Goal: Information Seeking & Learning: Check status

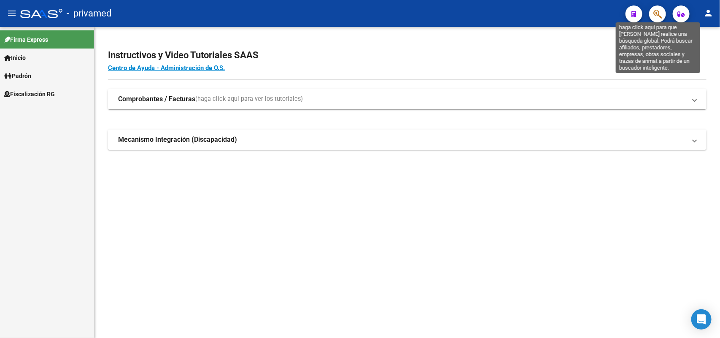
click at [656, 16] on icon "button" at bounding box center [657, 14] width 8 height 10
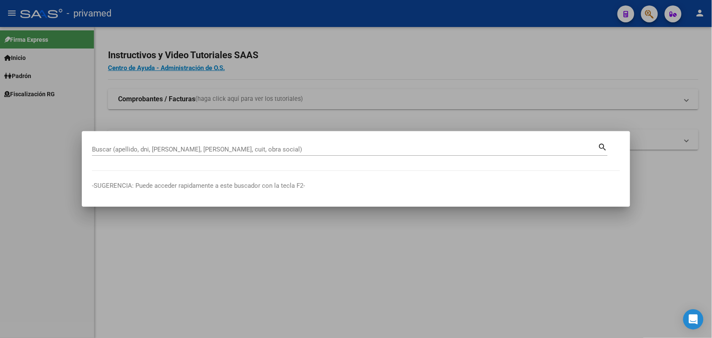
drag, startPoint x: 380, startPoint y: 144, endPoint x: 366, endPoint y: 156, distance: 18.2
drag, startPoint x: 366, startPoint y: 156, endPoint x: 345, endPoint y: 143, distance: 24.6
drag, startPoint x: 345, startPoint y: 143, endPoint x: 321, endPoint y: 146, distance: 23.7
drag, startPoint x: 321, startPoint y: 146, endPoint x: 242, endPoint y: 151, distance: 79.0
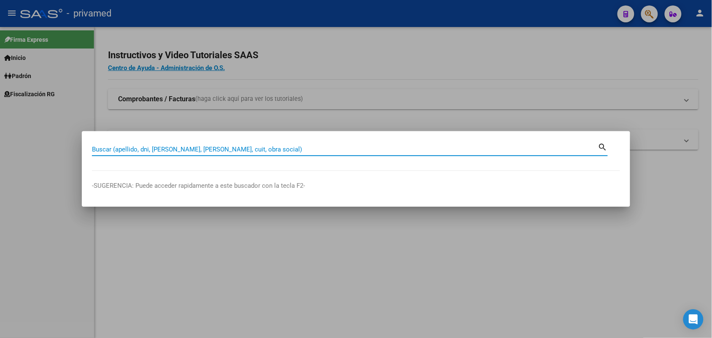
paste input "27291280477"
type input "27291280477"
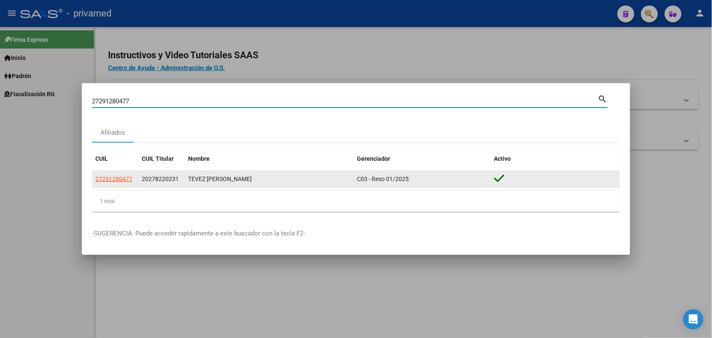
click at [118, 175] on span "27291280477" at bounding box center [113, 178] width 37 height 7
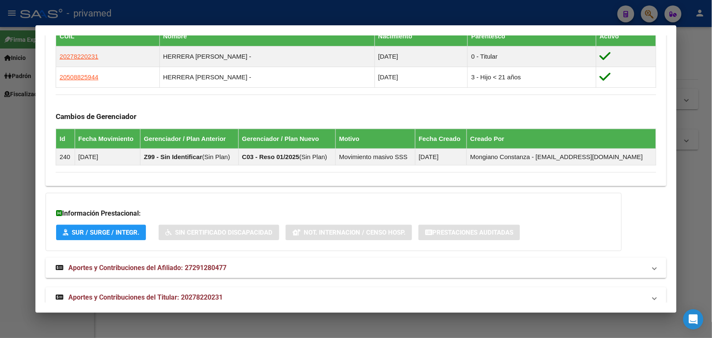
scroll to position [497, 0]
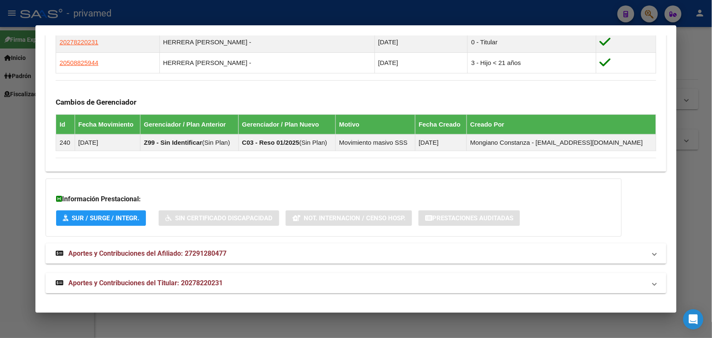
click at [242, 273] on mat-expansion-panel-header "Aportes y Contribuciones del Titular: 20278220231" at bounding box center [356, 283] width 620 height 20
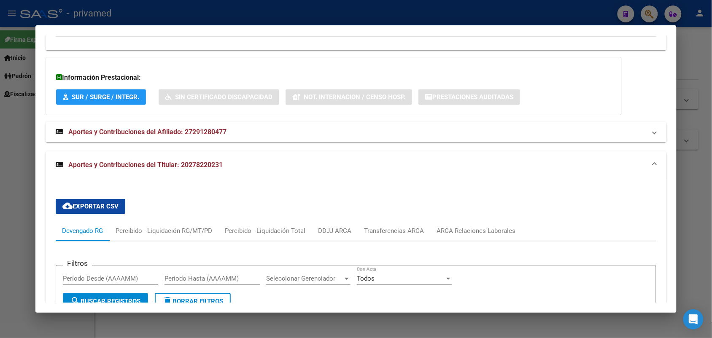
scroll to position [599, 0]
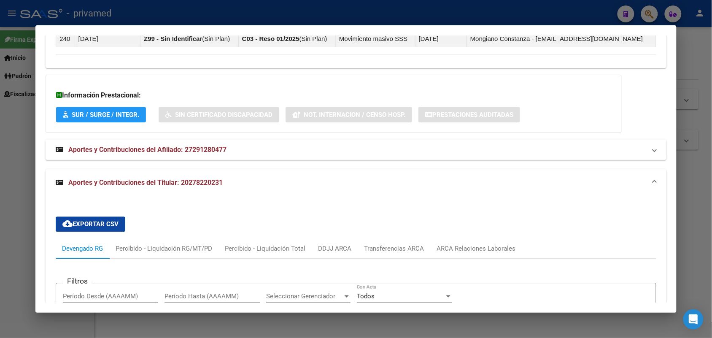
click at [204, 157] on mat-expansion-panel-header "Aportes y Contribuciones del Afiliado: 27291280477" at bounding box center [356, 150] width 620 height 20
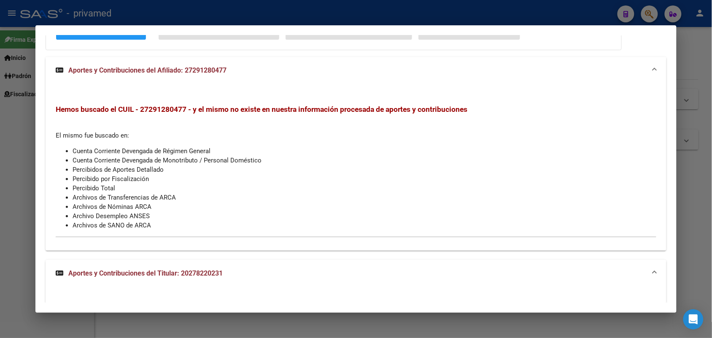
scroll to position [705, 0]
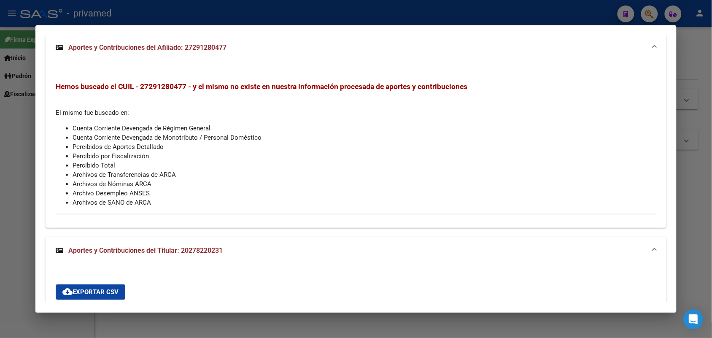
click at [696, 189] on div at bounding box center [356, 169] width 712 height 338
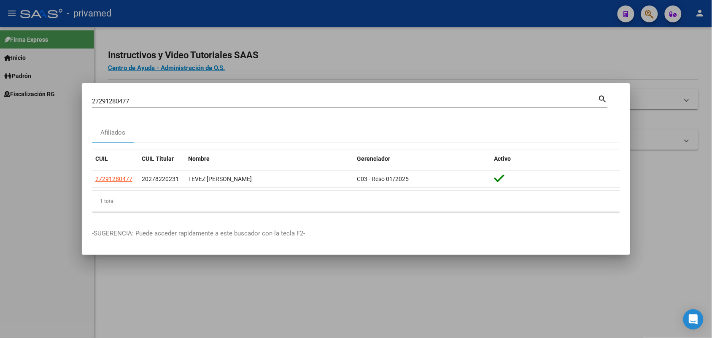
click at [581, 100] on input "27291280477" at bounding box center [345, 101] width 506 height 8
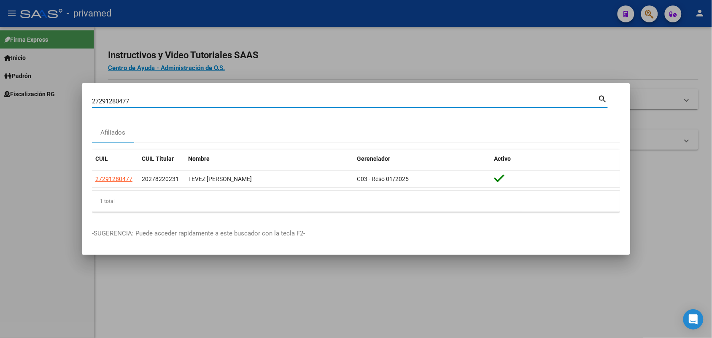
click at [581, 100] on input "27291280477" at bounding box center [345, 101] width 506 height 8
paste input "20947483774"
type input "20947483774"
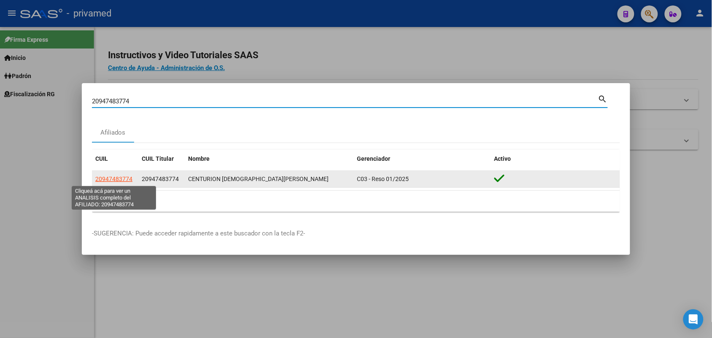
click at [129, 175] on span "20947483774" at bounding box center [113, 178] width 37 height 7
type textarea "20947483774"
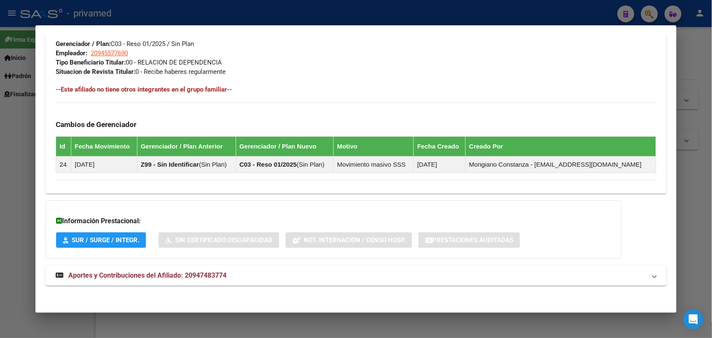
scroll to position [426, 0]
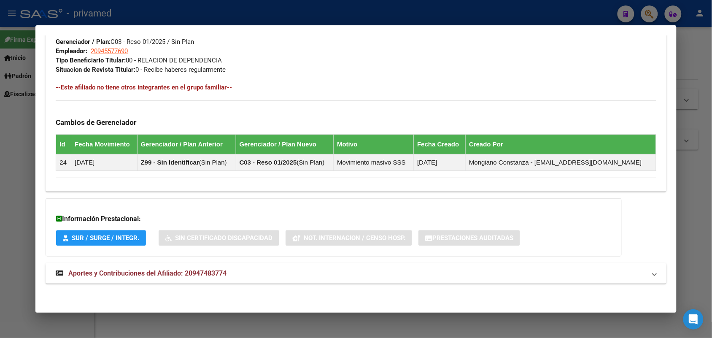
click at [212, 274] on span "Aportes y Contribuciones del Afiliado: 20947483774" at bounding box center [147, 273] width 158 height 8
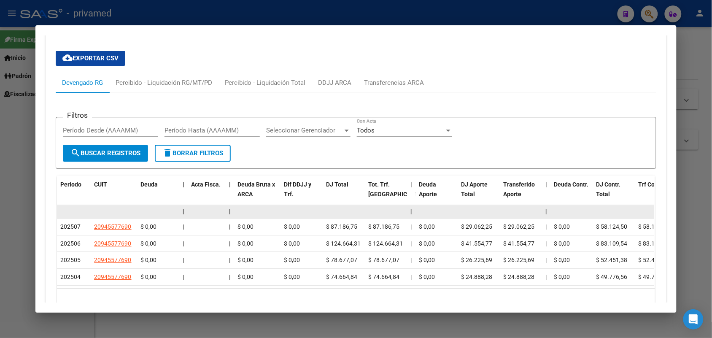
scroll to position [740, 0]
